Goal: Task Accomplishment & Management: Manage account settings

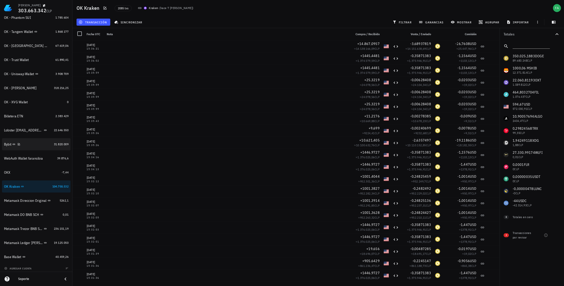
scroll to position [311, 0]
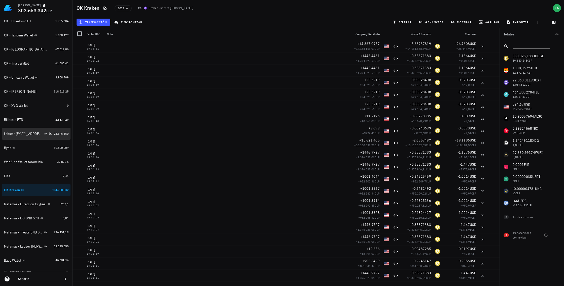
click at [33, 133] on div "Lobster [EMAIL_ADDRESS][DOMAIN_NAME]" at bounding box center [23, 134] width 39 height 4
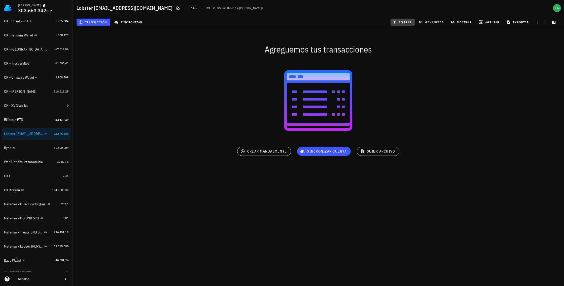
click at [302, 22] on span "filtrar" at bounding box center [402, 22] width 18 height 4
click at [302, 22] on span "ganancias" at bounding box center [431, 22] width 24 height 4
click at [302, 22] on span "mostrar" at bounding box center [461, 22] width 20 height 4
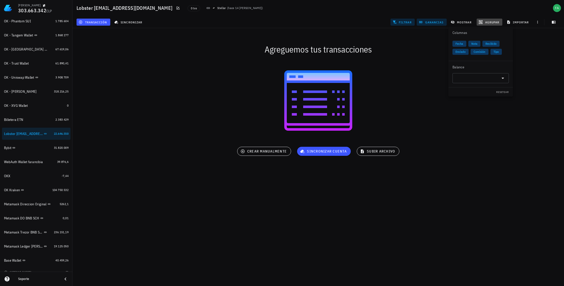
click at [302, 22] on span "agrupar" at bounding box center [489, 22] width 20 height 4
click at [302, 51] on div "Agreguemos tus transacciones" at bounding box center [317, 49] width 497 height 16
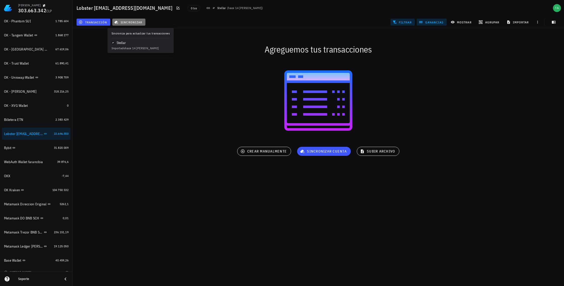
click at [131, 22] on span "sincronizar" at bounding box center [128, 22] width 27 height 4
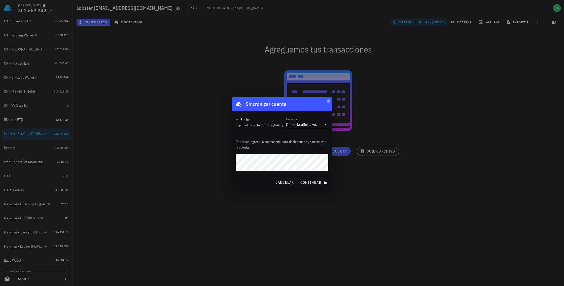
click at [93, 75] on div at bounding box center [282, 143] width 564 height 286
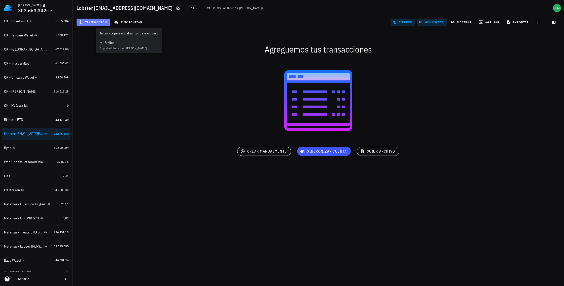
click at [88, 24] on span "transacción" at bounding box center [93, 22] width 27 height 4
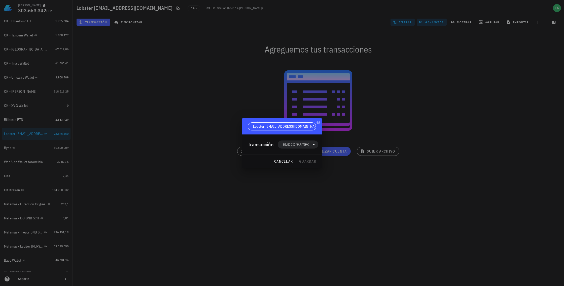
click at [33, 120] on div at bounding box center [282, 143] width 564 height 286
click at [302, 162] on div "cancelar guardar" at bounding box center [282, 161] width 81 height 13
click at [212, 120] on div at bounding box center [282, 143] width 564 height 286
click at [97, 21] on div at bounding box center [282, 143] width 564 height 286
click at [14, 121] on div at bounding box center [282, 143] width 564 height 286
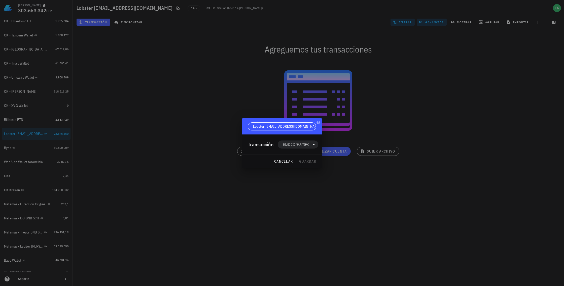
click at [15, 135] on div at bounding box center [282, 143] width 564 height 286
click at [17, 151] on div at bounding box center [282, 143] width 564 height 286
